Goal: Task Accomplishment & Management: Manage account settings

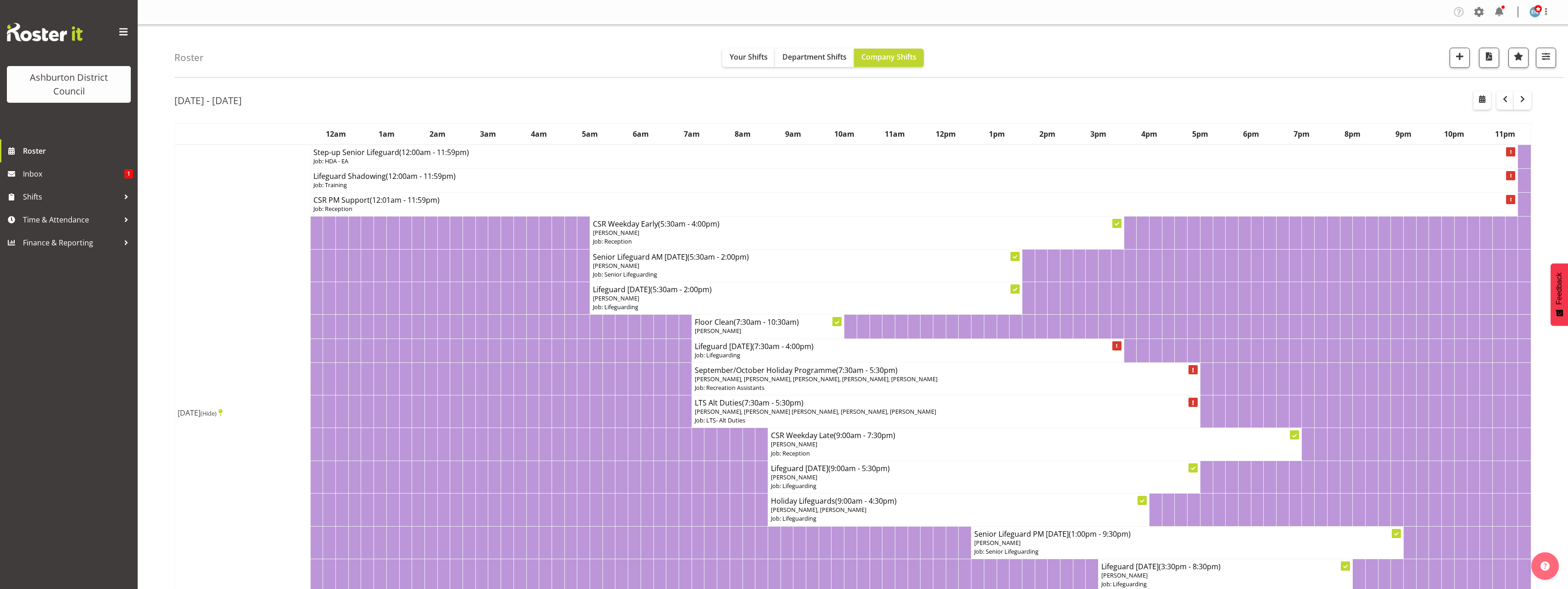
click at [460, 104] on div "[DATE] - [DATE]" at bounding box center [852, 101] width 1356 height 21
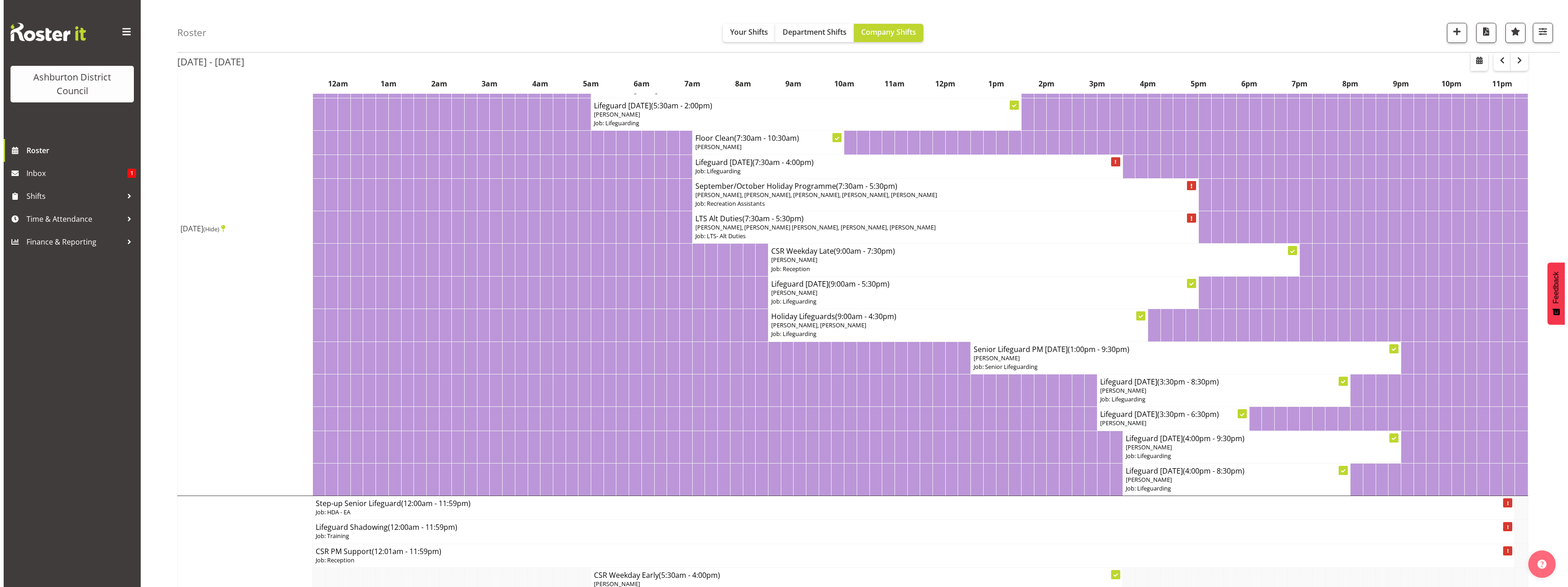
scroll to position [137, 0]
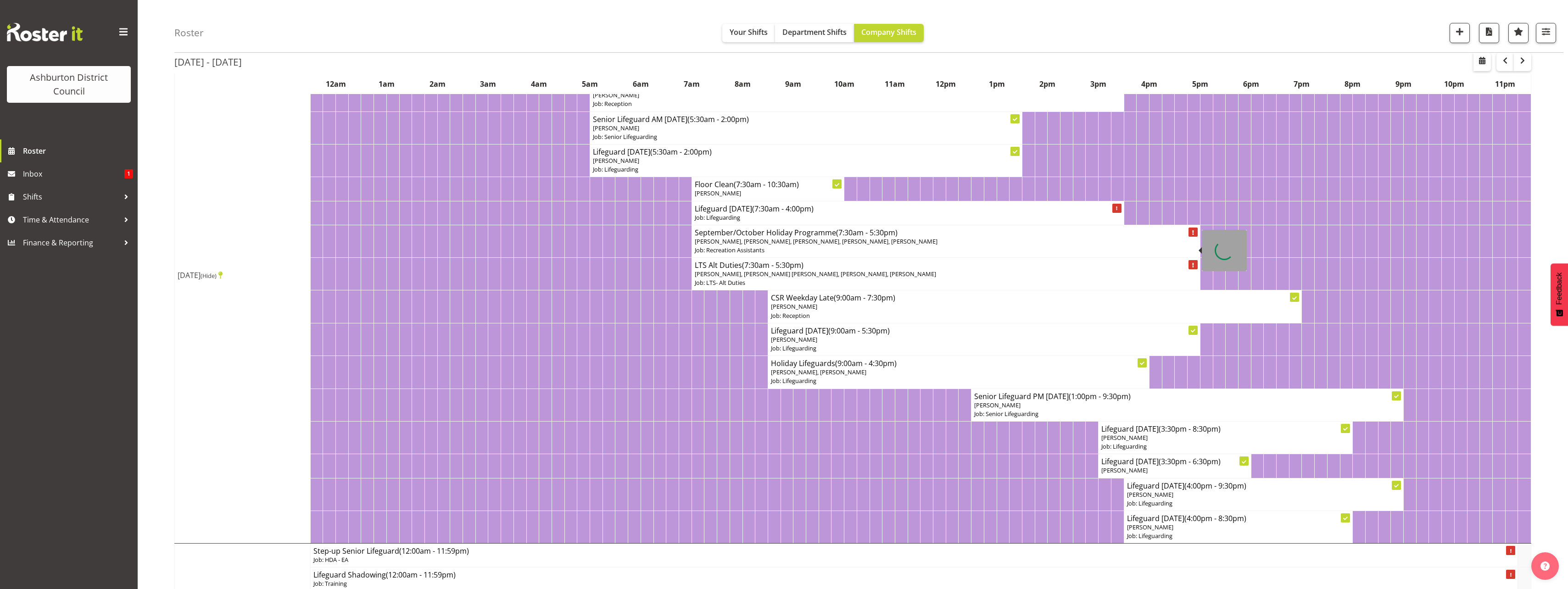
click at [762, 244] on span "[PERSON_NAME], [PERSON_NAME], [PERSON_NAME], [PERSON_NAME], [PERSON_NAME]" at bounding box center [815, 241] width 243 height 9
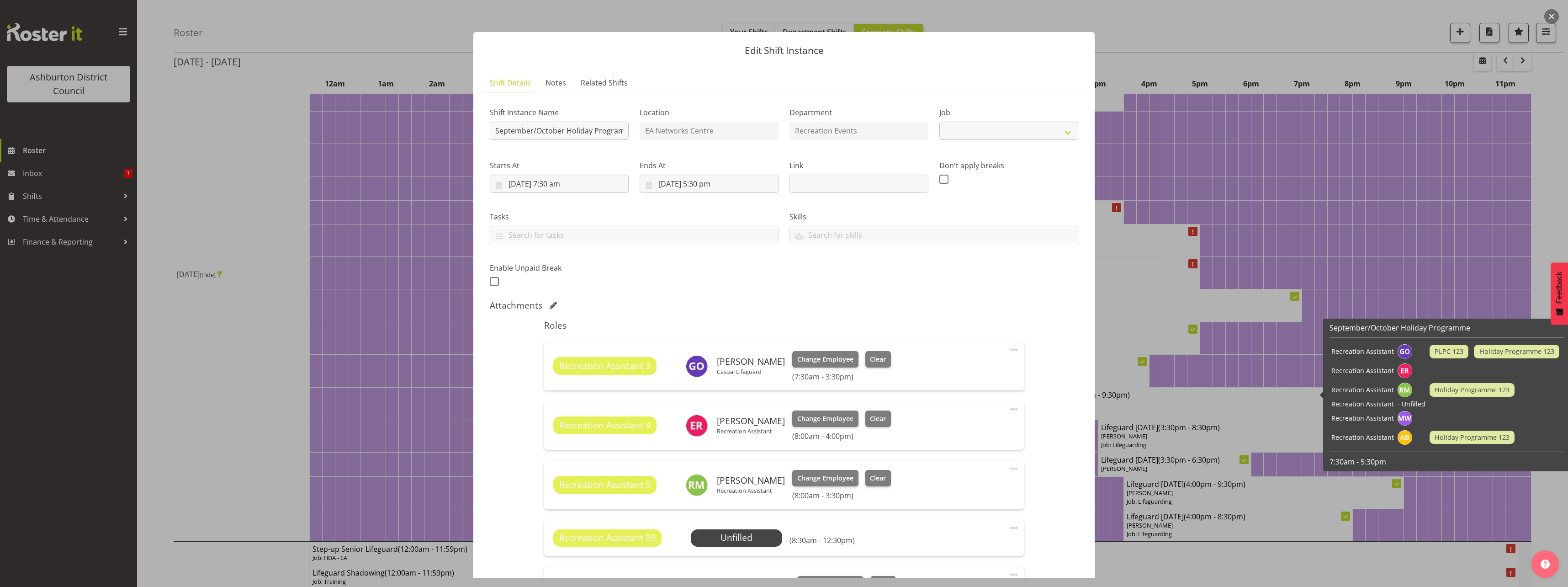
select select "4046"
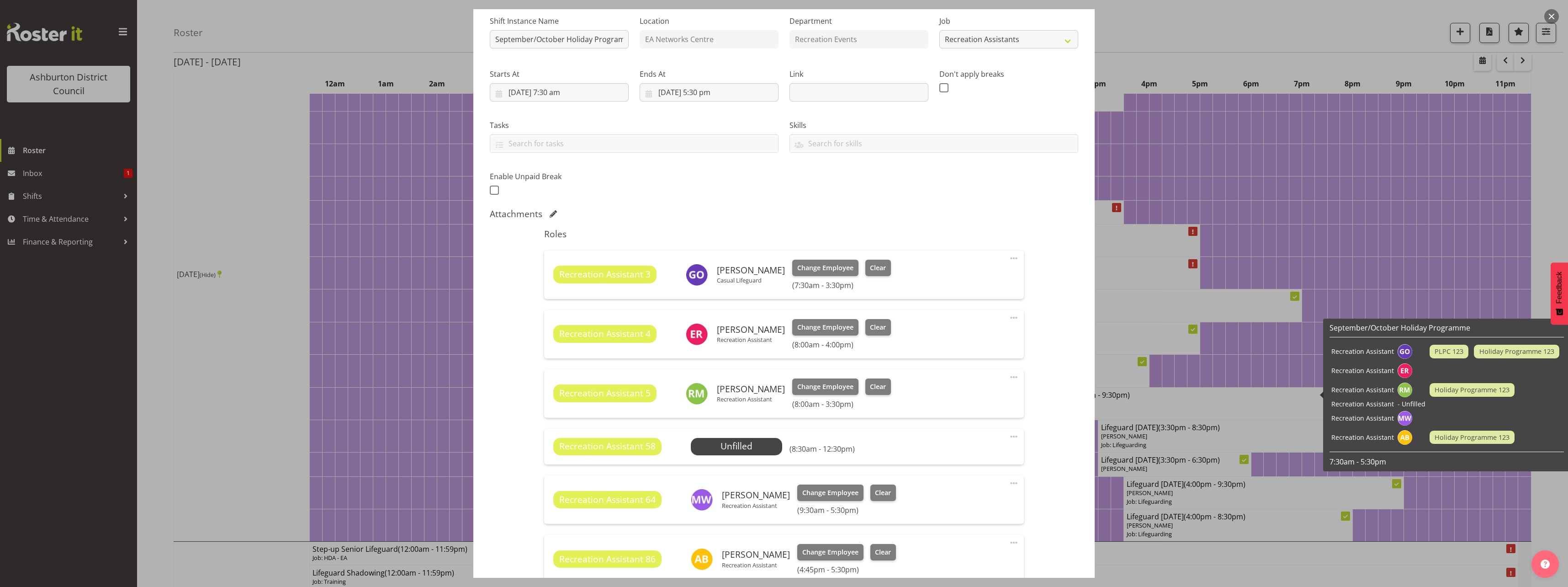
scroll to position [220, 0]
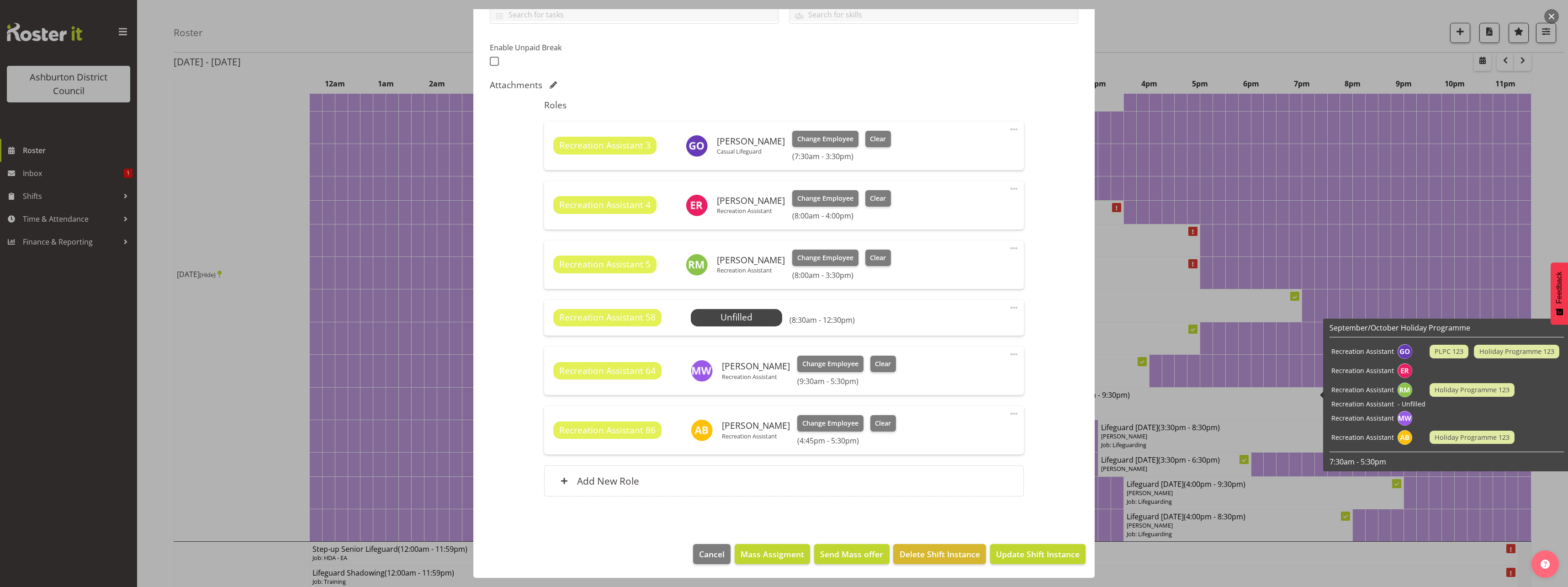
click at [333, 318] on div at bounding box center [784, 294] width 1568 height 587
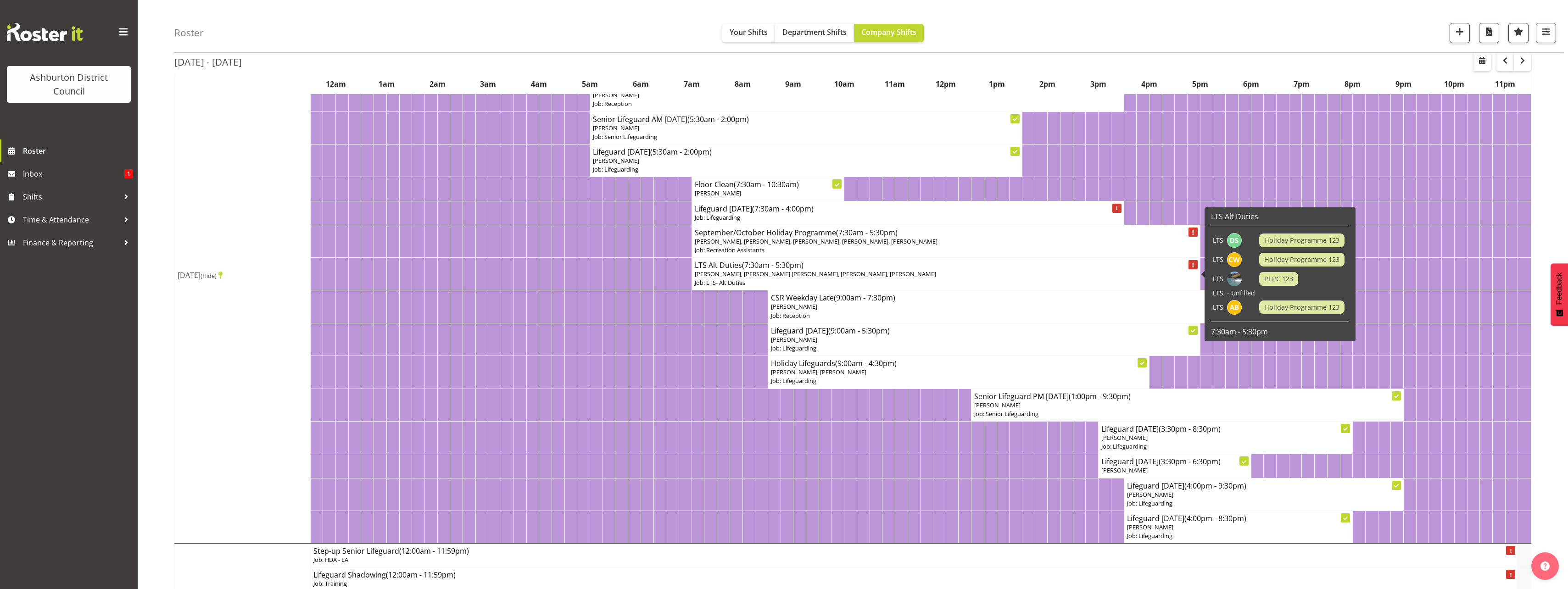
click at [769, 269] on span "(7:30am - 5:30pm)" at bounding box center [773, 265] width 62 height 10
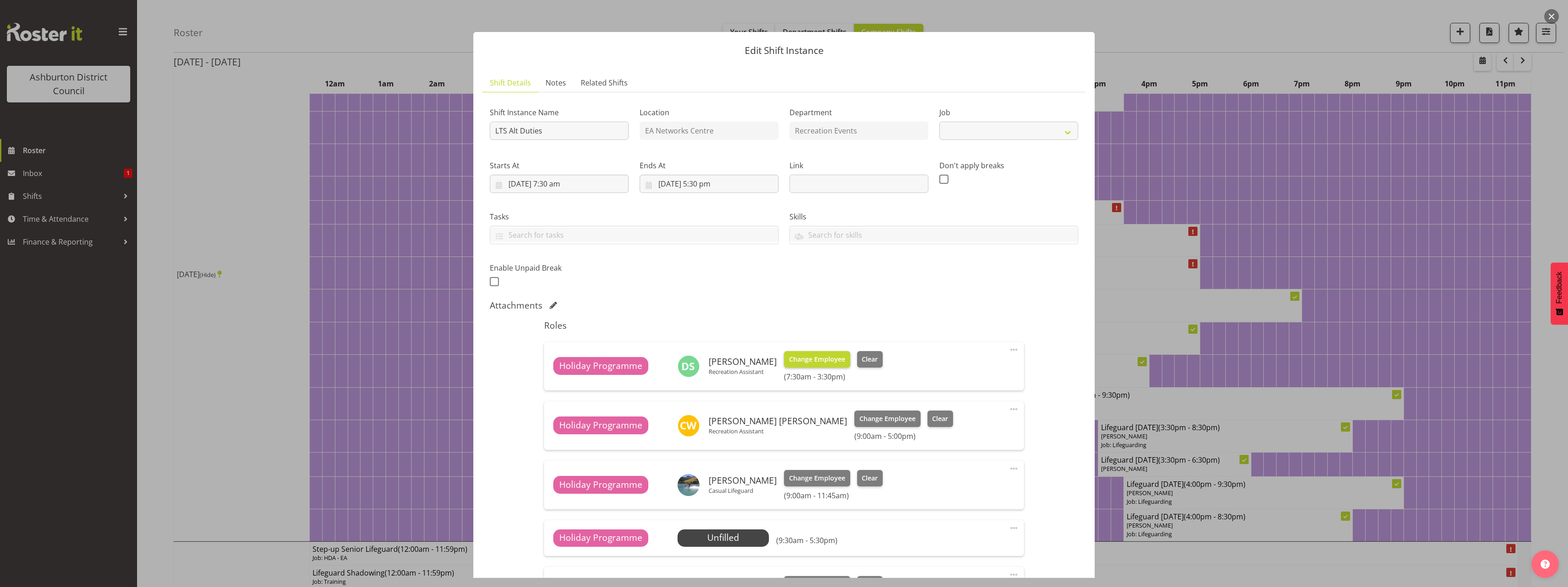
select select "10256"
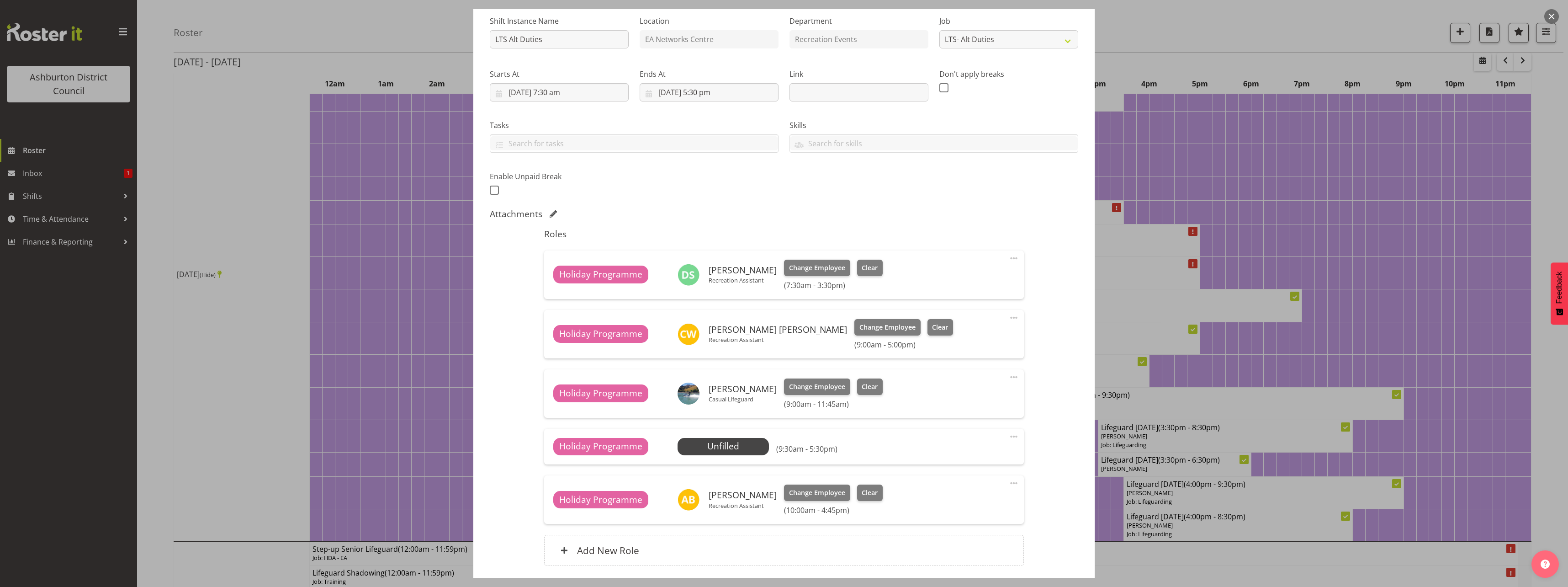
click at [203, 272] on div at bounding box center [784, 294] width 1568 height 587
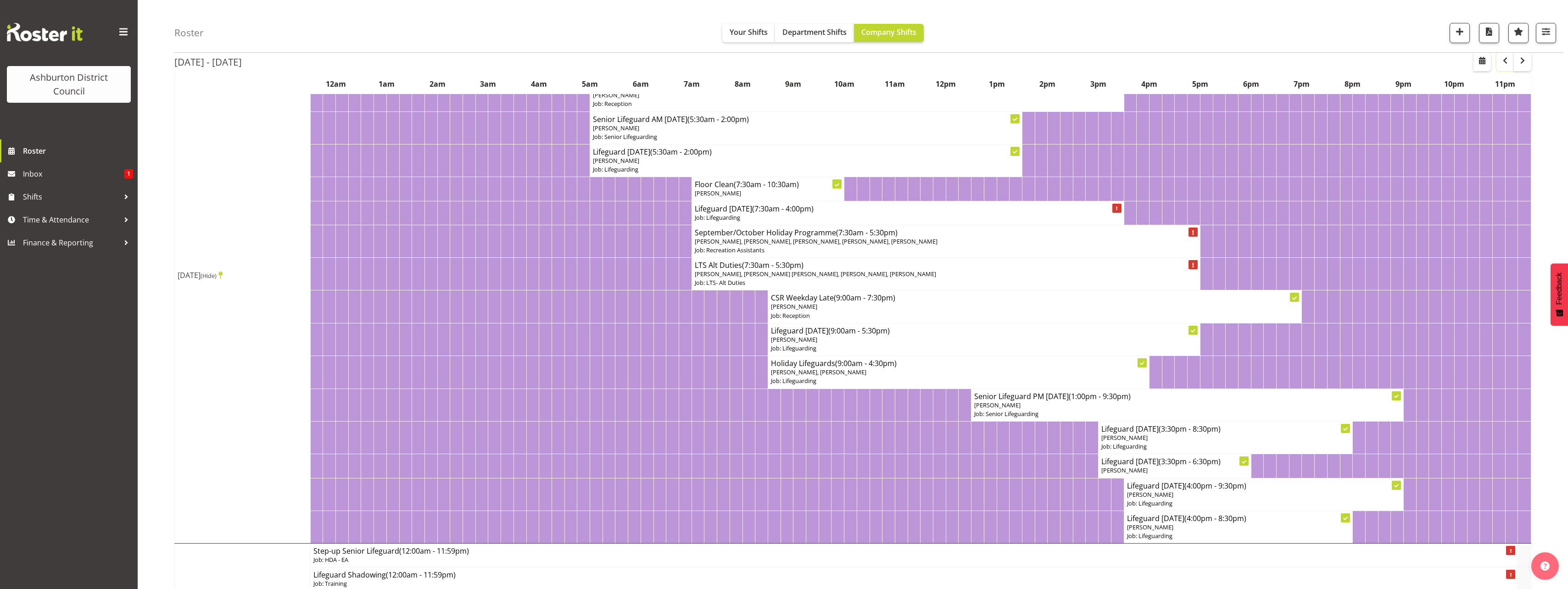
click at [1504, 62] on span "button" at bounding box center [1505, 60] width 11 height 11
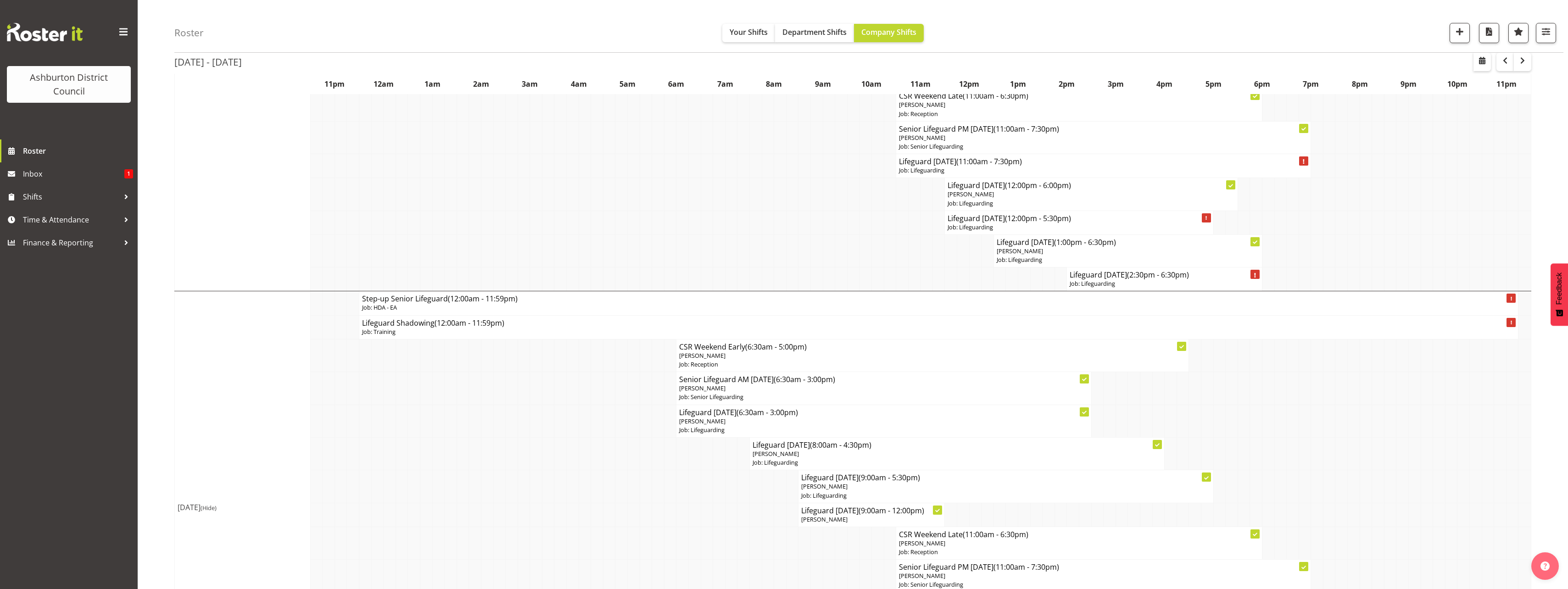
scroll to position [2663, 0]
